Goal: Answer question/provide support: Share knowledge or assist other users

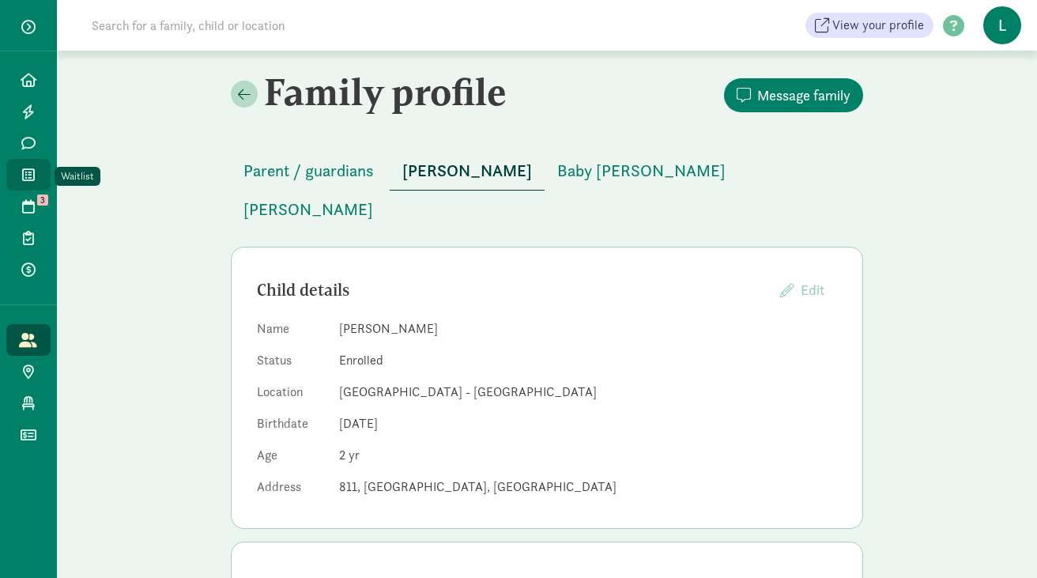
click at [33, 179] on icon at bounding box center [28, 175] width 13 height 14
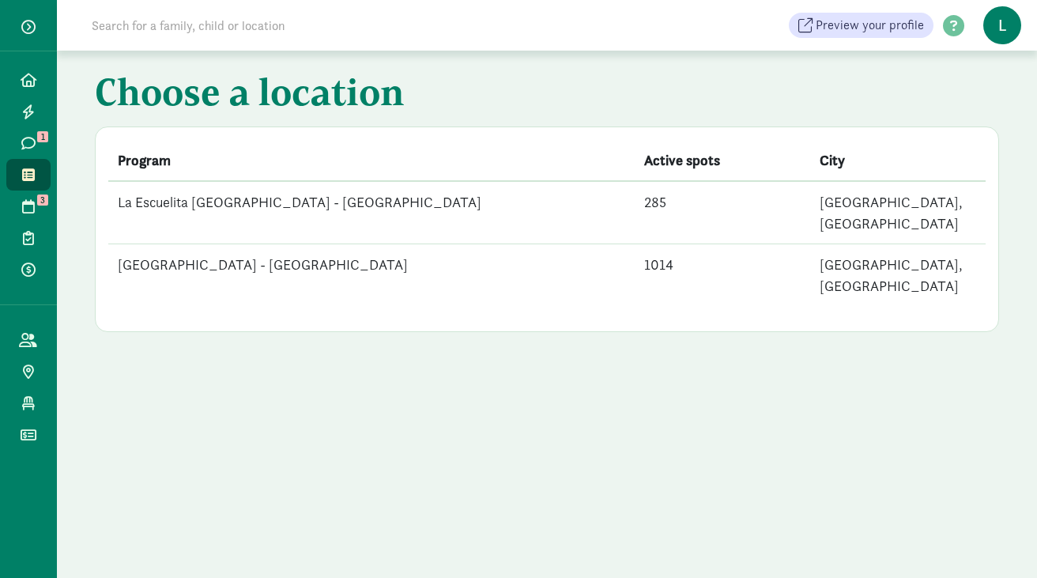
click at [310, 208] on td "La Escuelita [GEOGRAPHIC_DATA] - [GEOGRAPHIC_DATA]" at bounding box center [371, 212] width 526 height 63
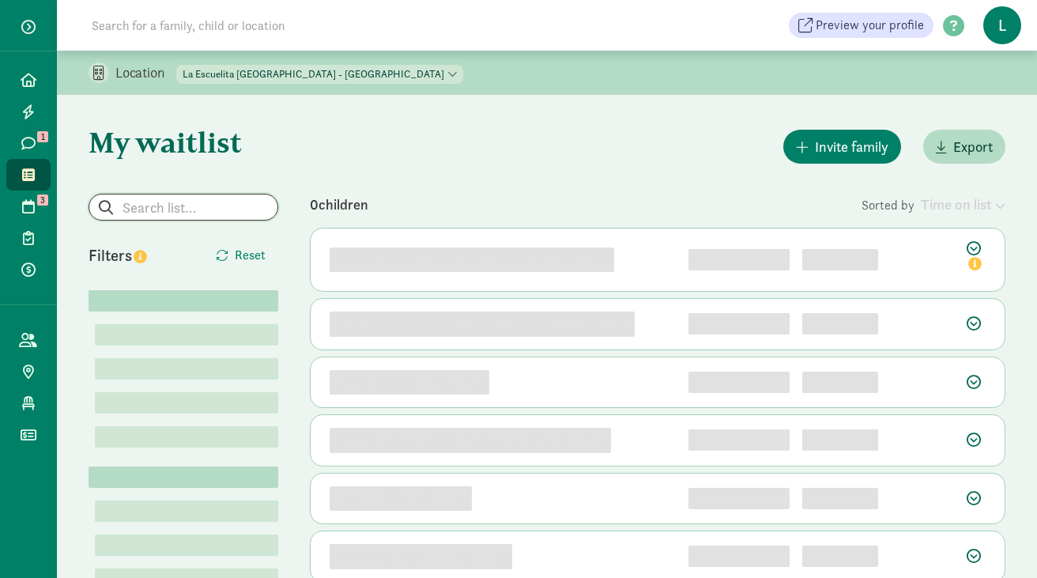
click at [164, 210] on input "search" at bounding box center [183, 206] width 188 height 25
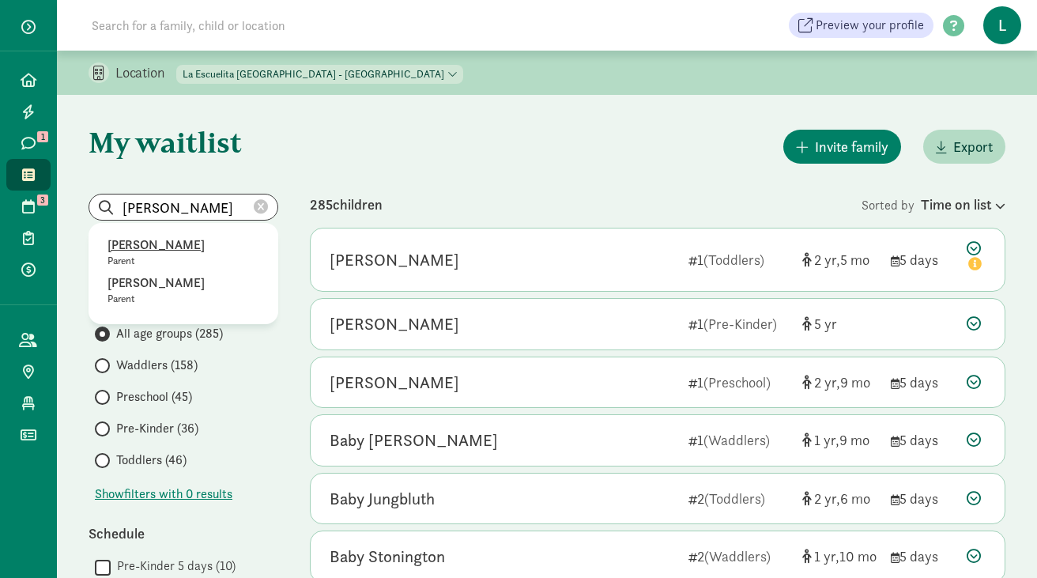
click at [155, 255] on p "Parent" at bounding box center [183, 260] width 152 height 13
type input "Kristina Gallant"
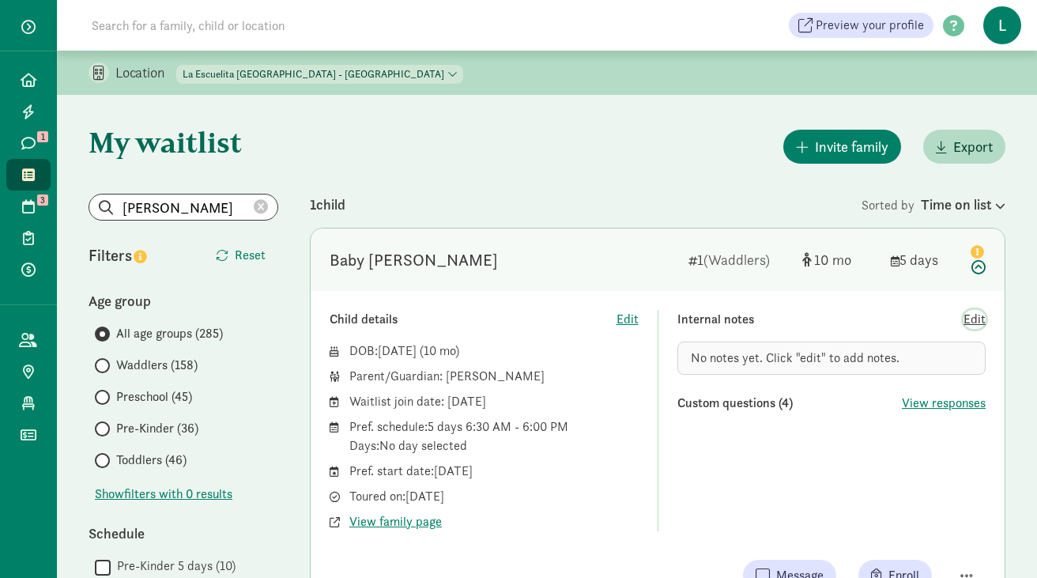
click at [976, 320] on span "Edit" at bounding box center [974, 319] width 22 height 19
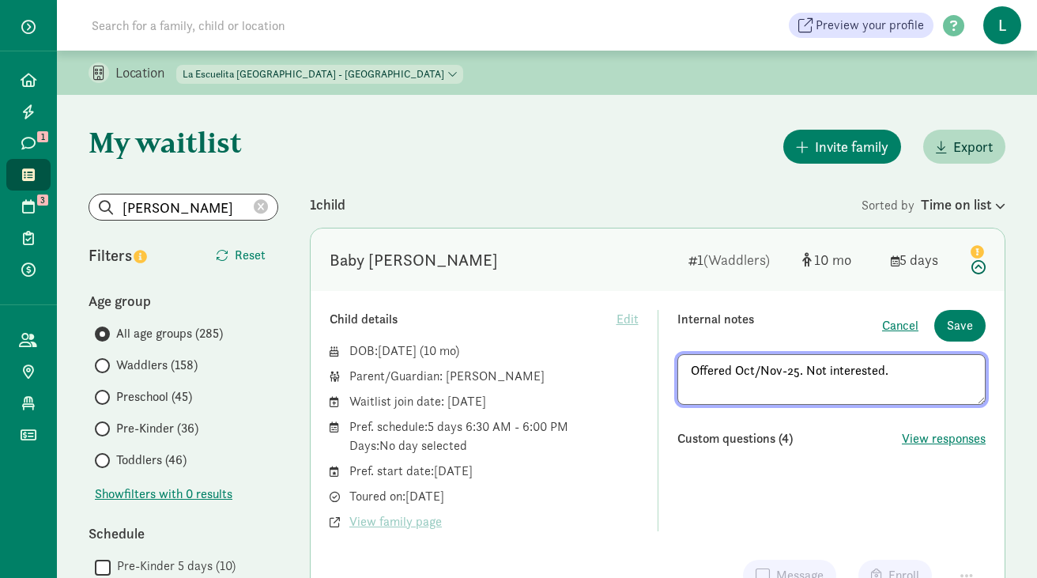
drag, startPoint x: 882, startPoint y: 371, endPoint x: 677, endPoint y: 366, distance: 204.8
click at [677, 366] on textarea "Offered Oct/Nov-25. Not interested." at bounding box center [831, 379] width 309 height 51
type textarea "Offered Oct/Nov-25. Not interested."
click at [960, 318] on span "Save" at bounding box center [960, 325] width 26 height 19
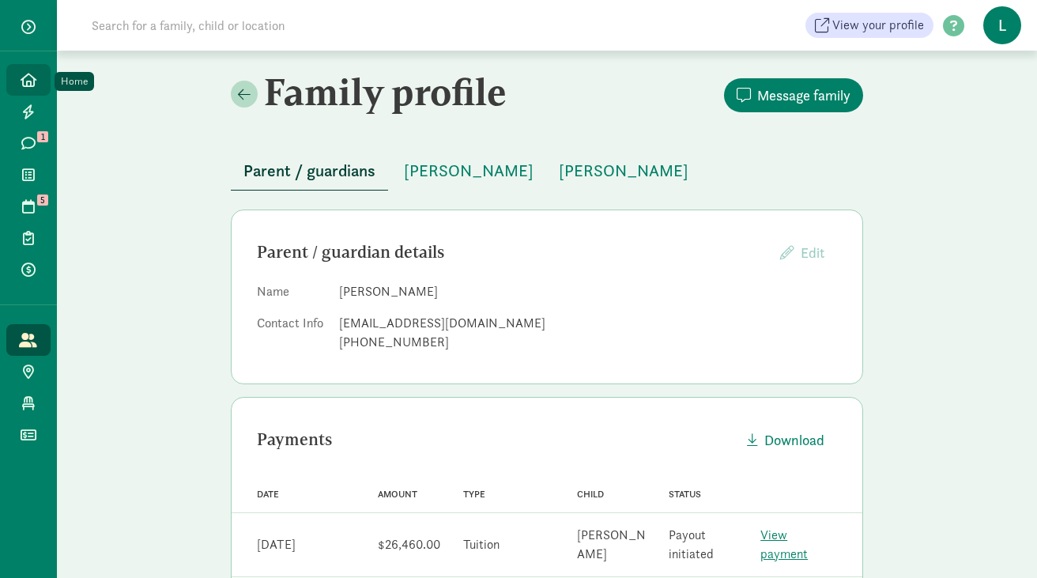
click at [27, 81] on icon at bounding box center [29, 80] width 16 height 14
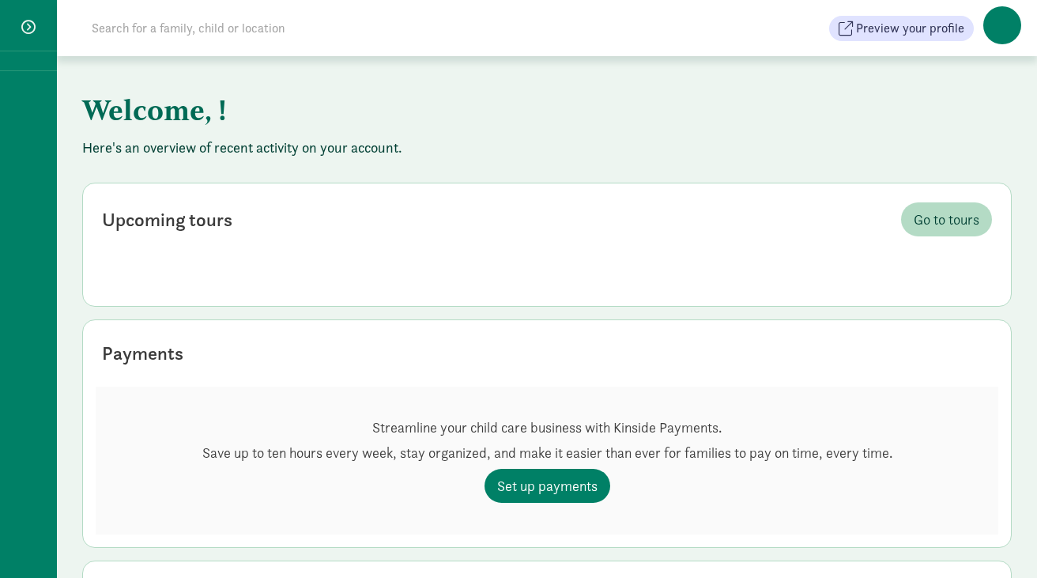
click at [163, 28] on input at bounding box center [303, 29] width 443 height 32
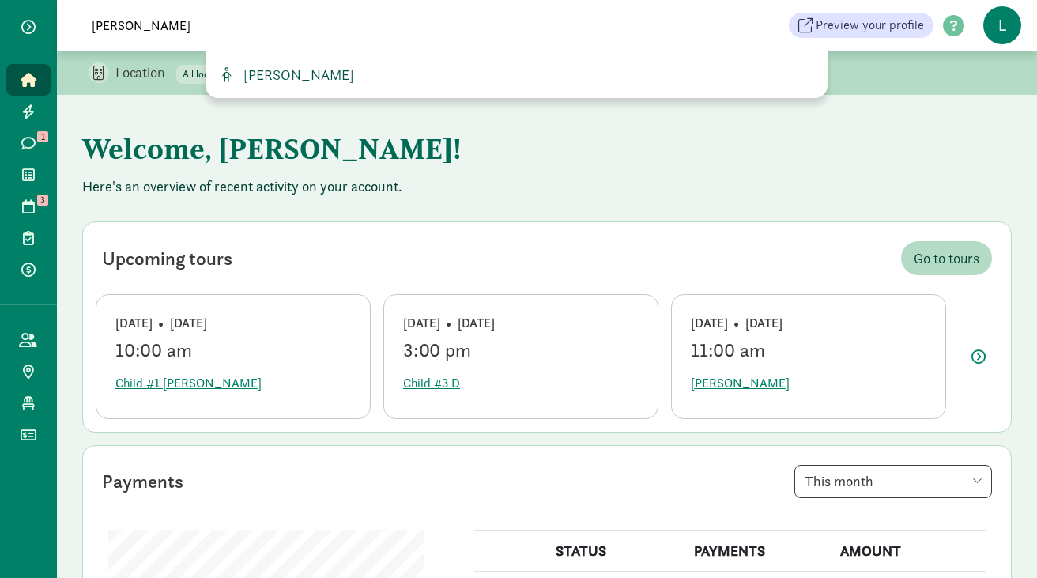
type input "leo shaman"
click at [292, 77] on span "[PERSON_NAME]" at bounding box center [295, 75] width 117 height 18
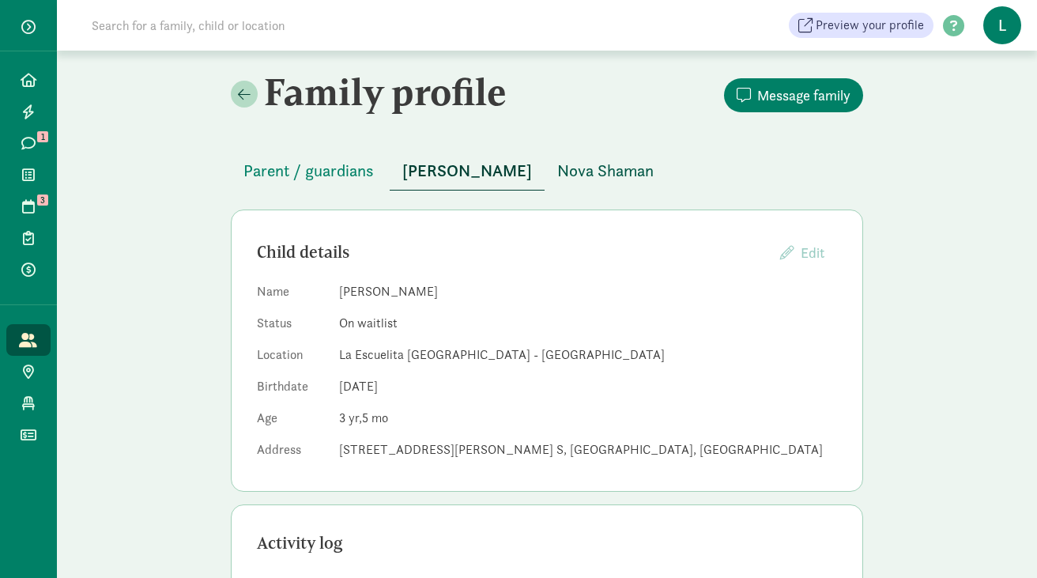
click at [558, 175] on span "Nova Shaman" at bounding box center [605, 170] width 96 height 25
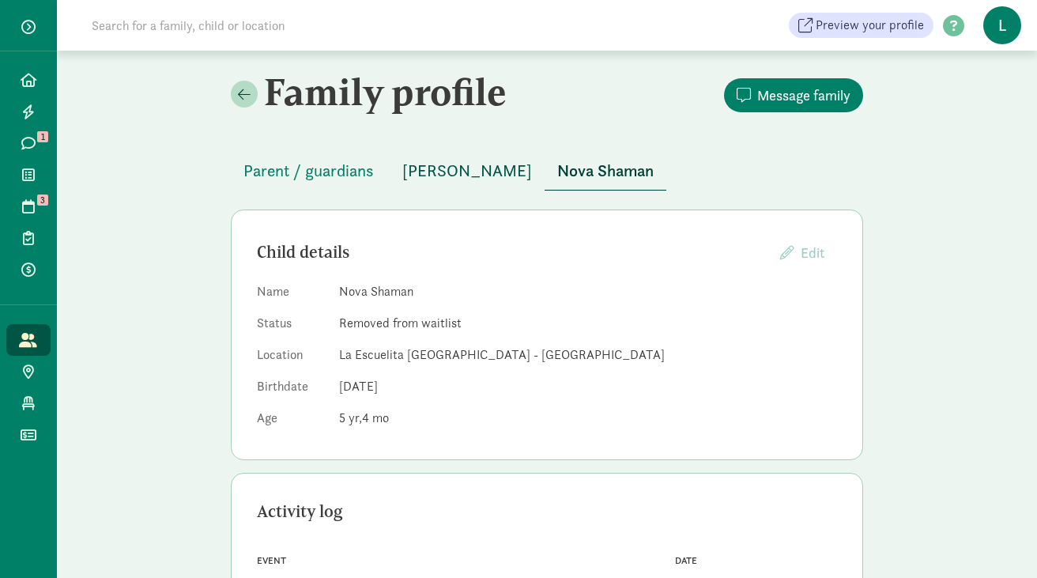
click at [468, 171] on span "[PERSON_NAME]" at bounding box center [467, 170] width 130 height 25
